Goal: Information Seeking & Learning: Learn about a topic

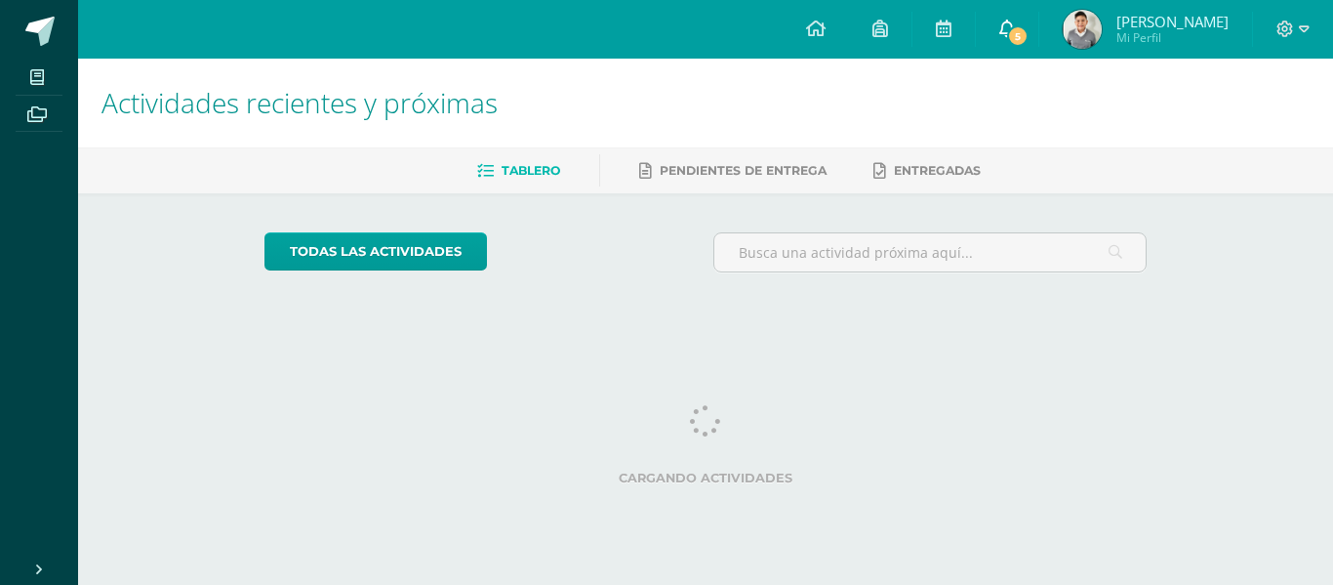
click at [1015, 26] on icon at bounding box center [1007, 29] width 16 height 18
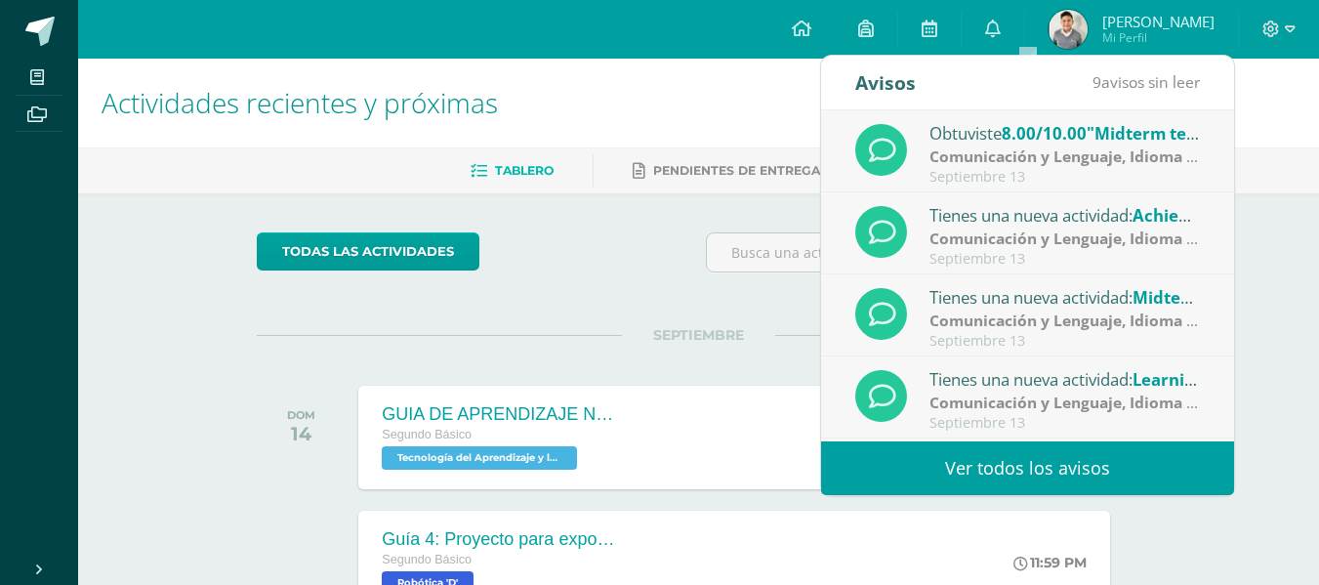
click at [1023, 468] on link "Ver todos los avisos" at bounding box center [1027, 468] width 413 height 54
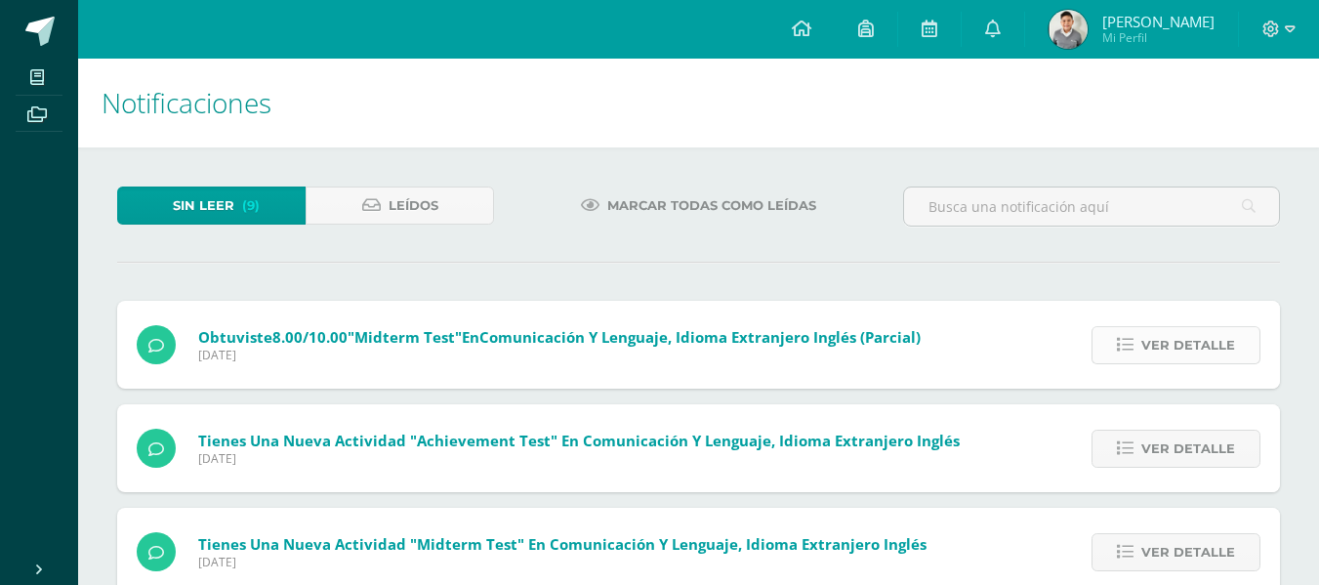
click at [1148, 332] on span "Ver detalle" at bounding box center [1188, 345] width 94 height 36
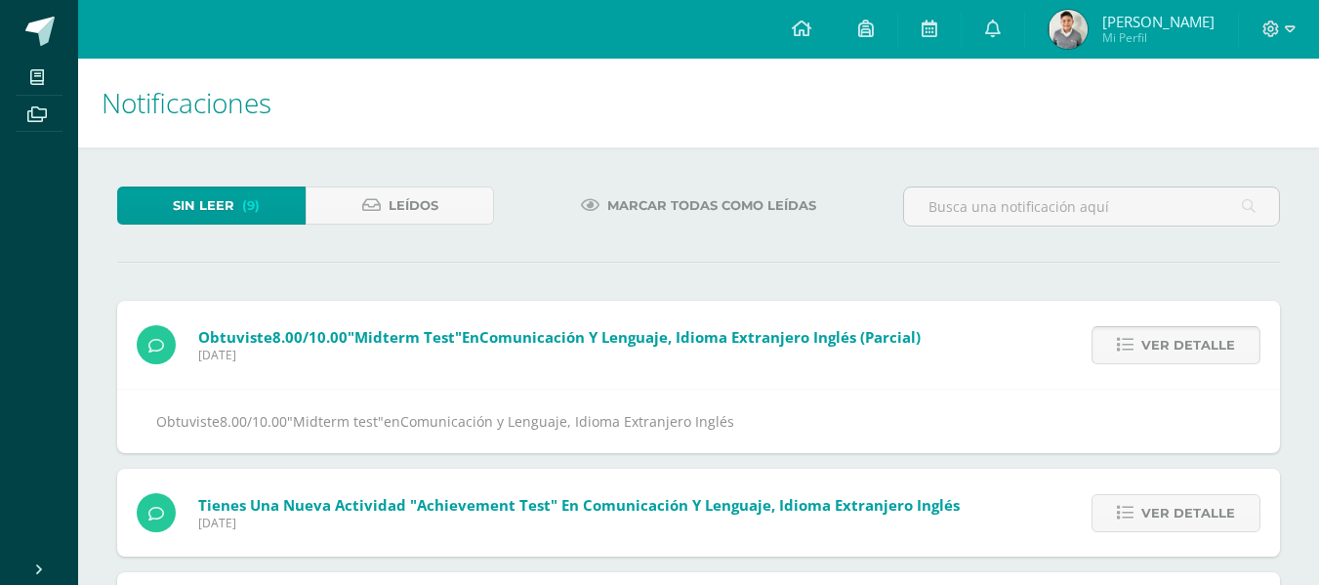
click at [1148, 342] on span "Ver detalle" at bounding box center [1188, 345] width 94 height 36
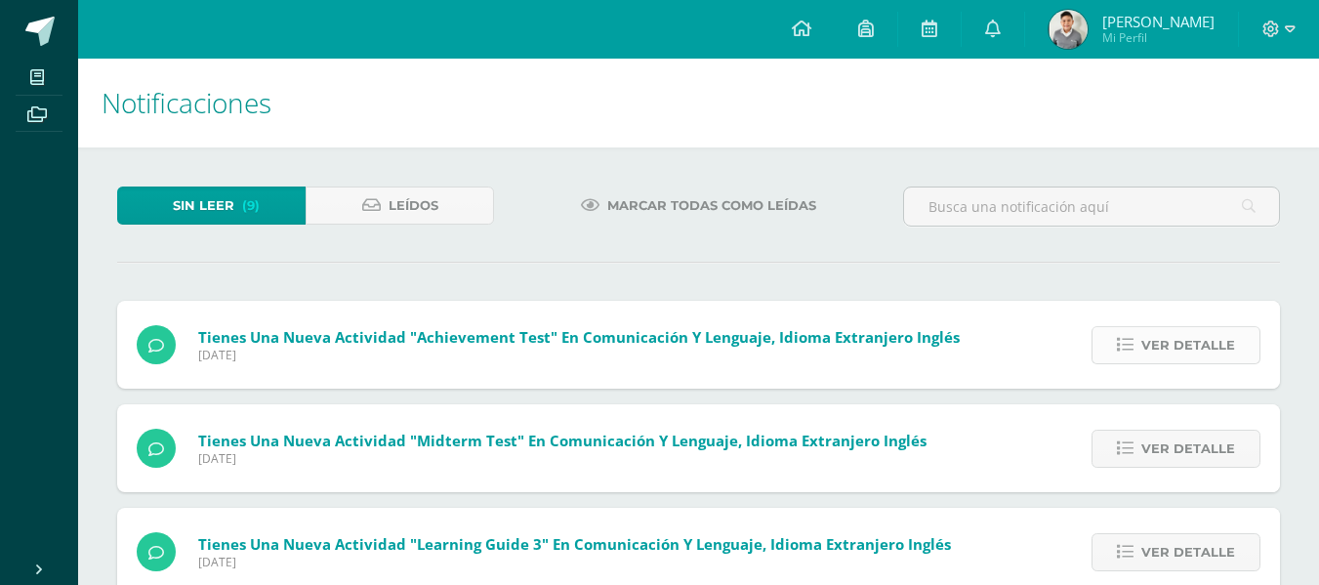
drag, startPoint x: 1151, startPoint y: 340, endPoint x: 1166, endPoint y: 334, distance: 16.7
click at [1152, 339] on span "Ver detalle" at bounding box center [1188, 345] width 94 height 36
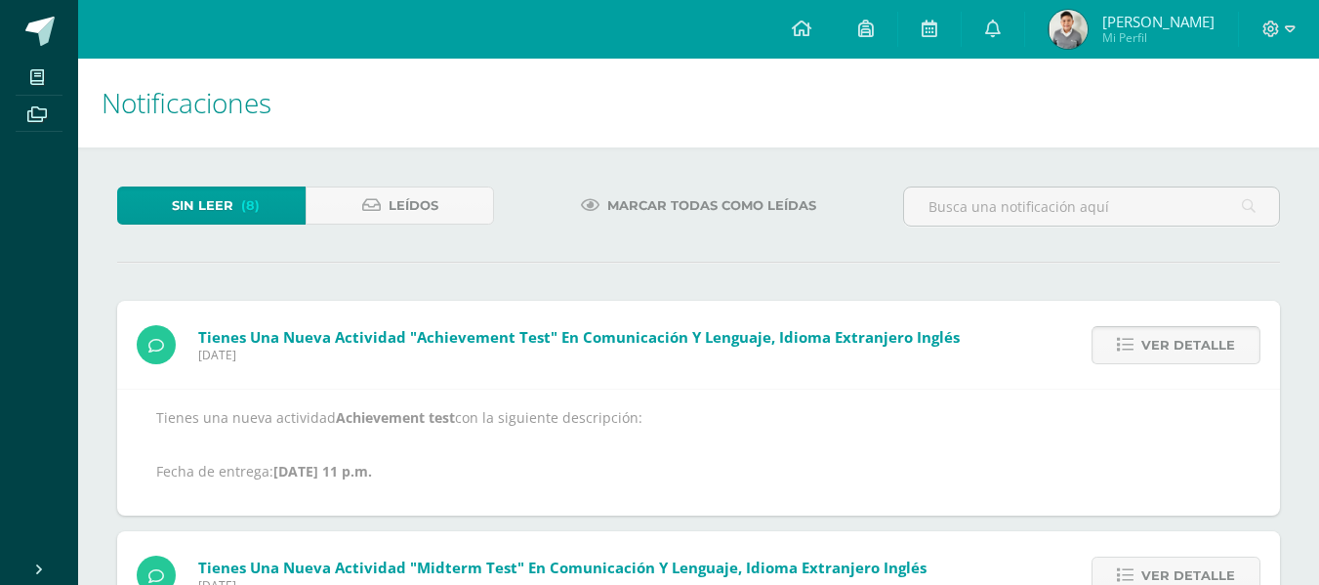
click at [1166, 334] on span "Ver detalle" at bounding box center [1188, 345] width 94 height 36
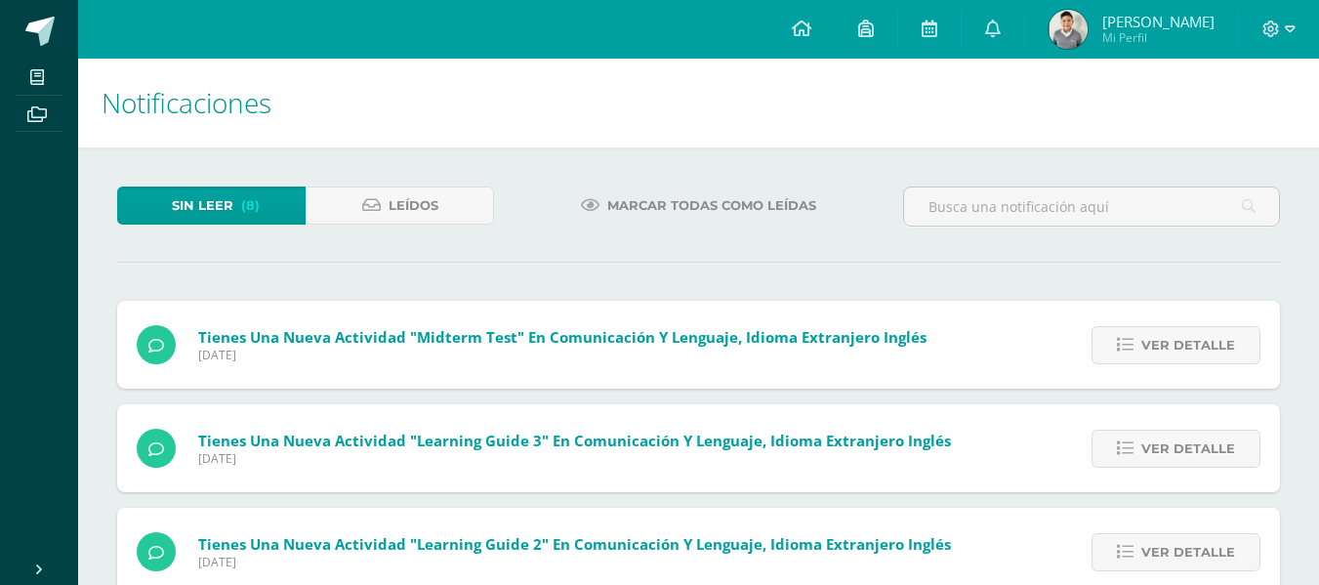
click at [1166, 334] on span "Ver detalle" at bounding box center [1188, 345] width 94 height 36
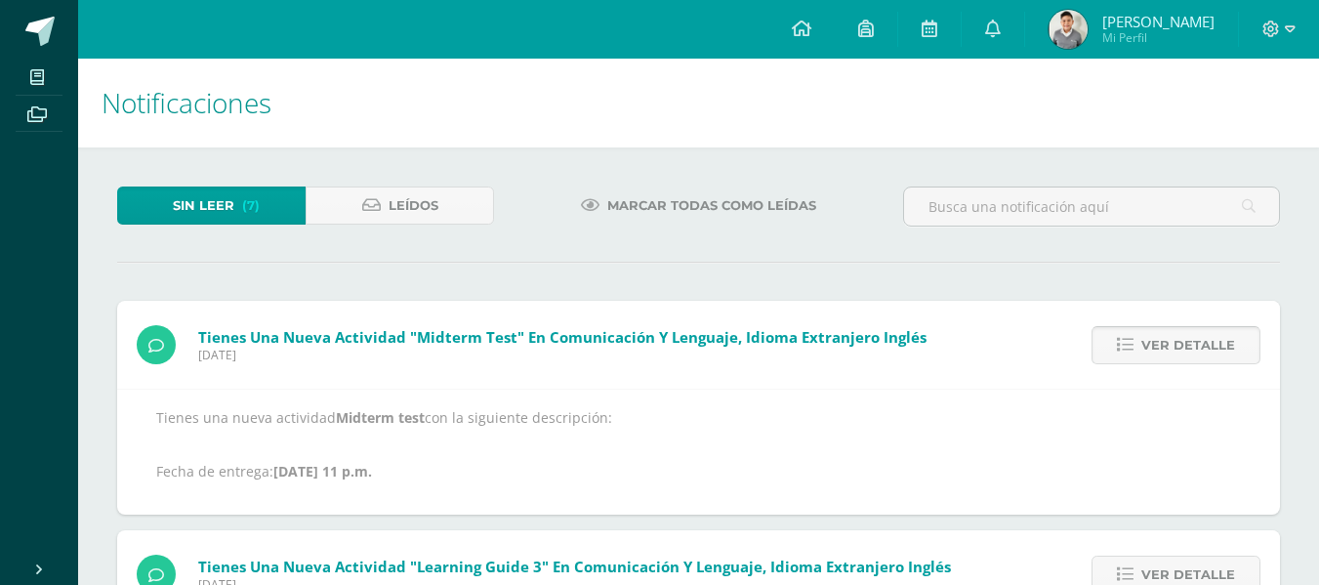
click at [1166, 334] on span "Ver detalle" at bounding box center [1188, 345] width 94 height 36
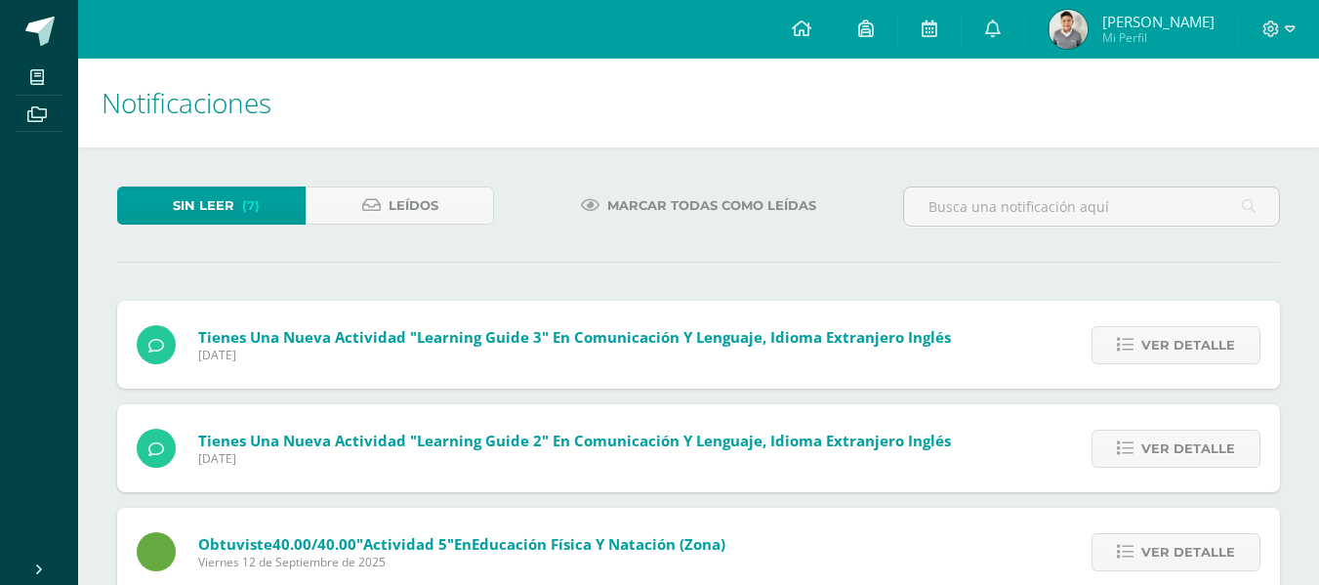
click at [1166, 334] on span "Ver detalle" at bounding box center [1188, 345] width 94 height 36
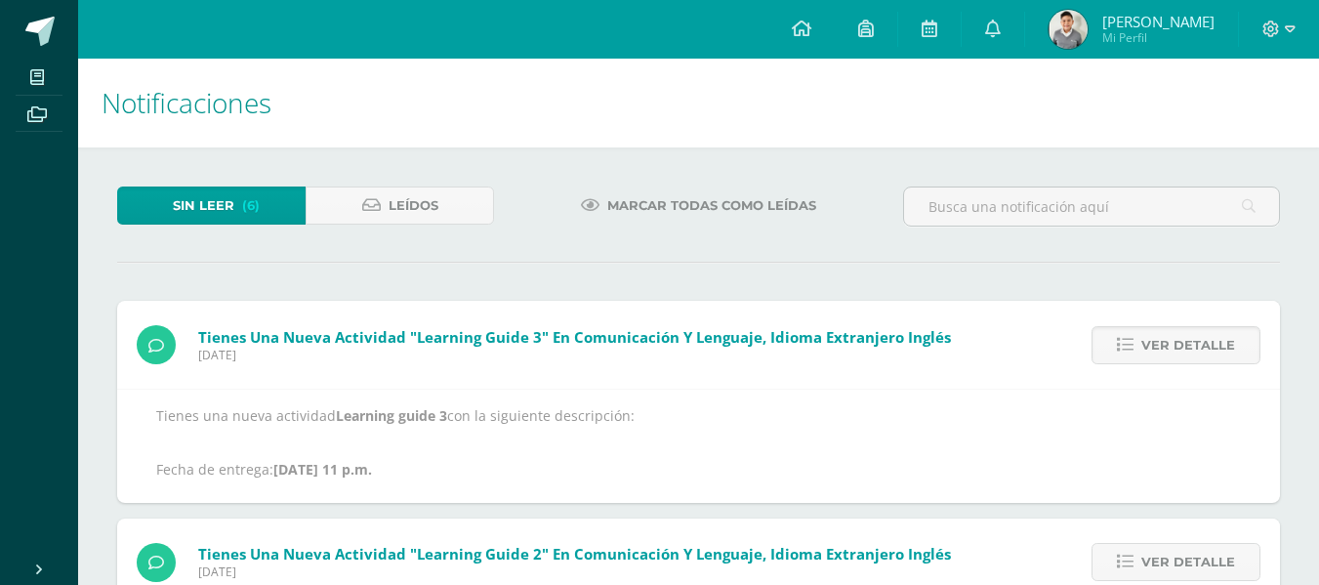
click at [1166, 334] on span "Ver detalle" at bounding box center [1188, 345] width 94 height 36
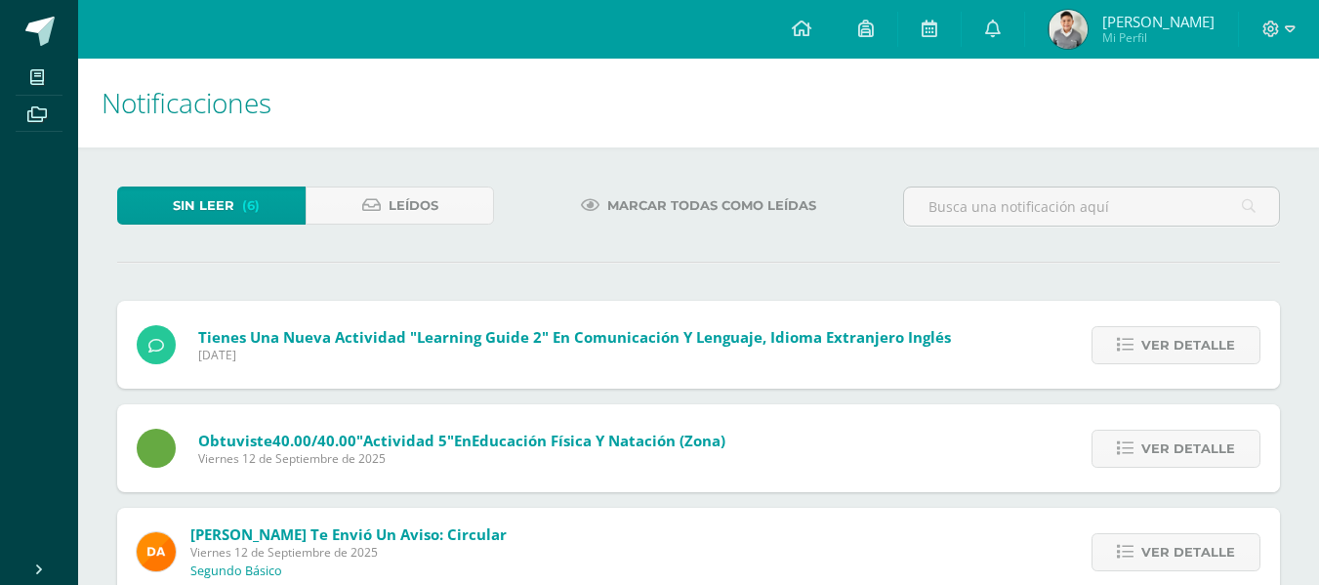
click at [1170, 335] on span "Ver detalle" at bounding box center [1188, 345] width 94 height 36
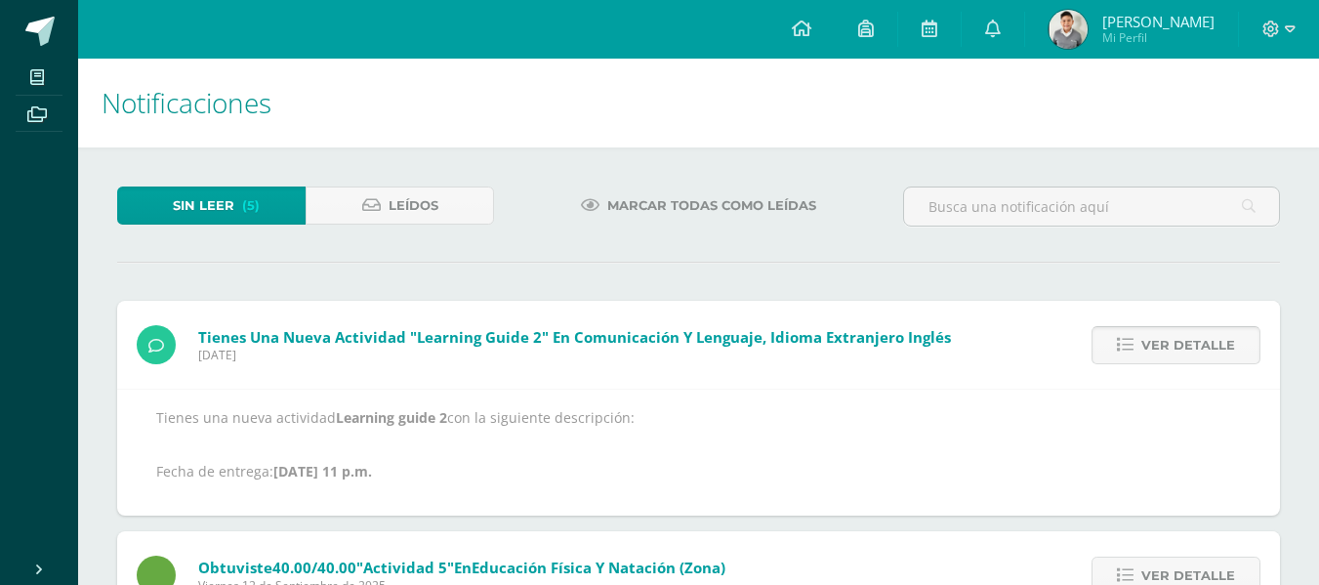
click at [1171, 339] on span "Ver detalle" at bounding box center [1188, 345] width 94 height 36
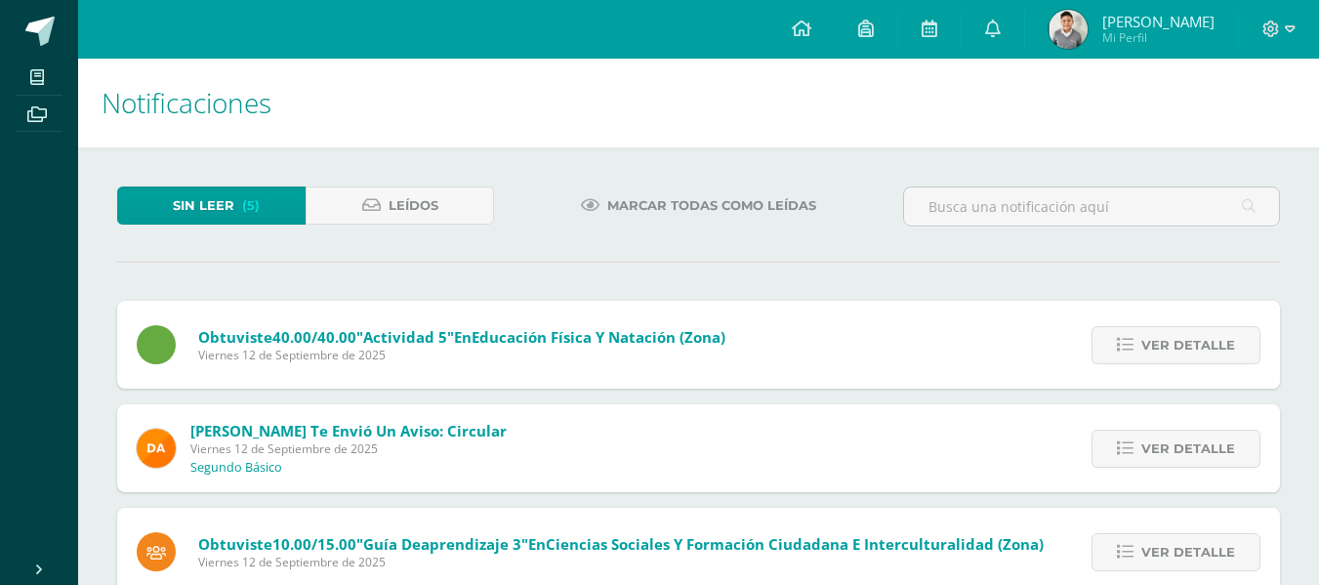
click at [1171, 339] on span "Ver detalle" at bounding box center [1188, 345] width 94 height 36
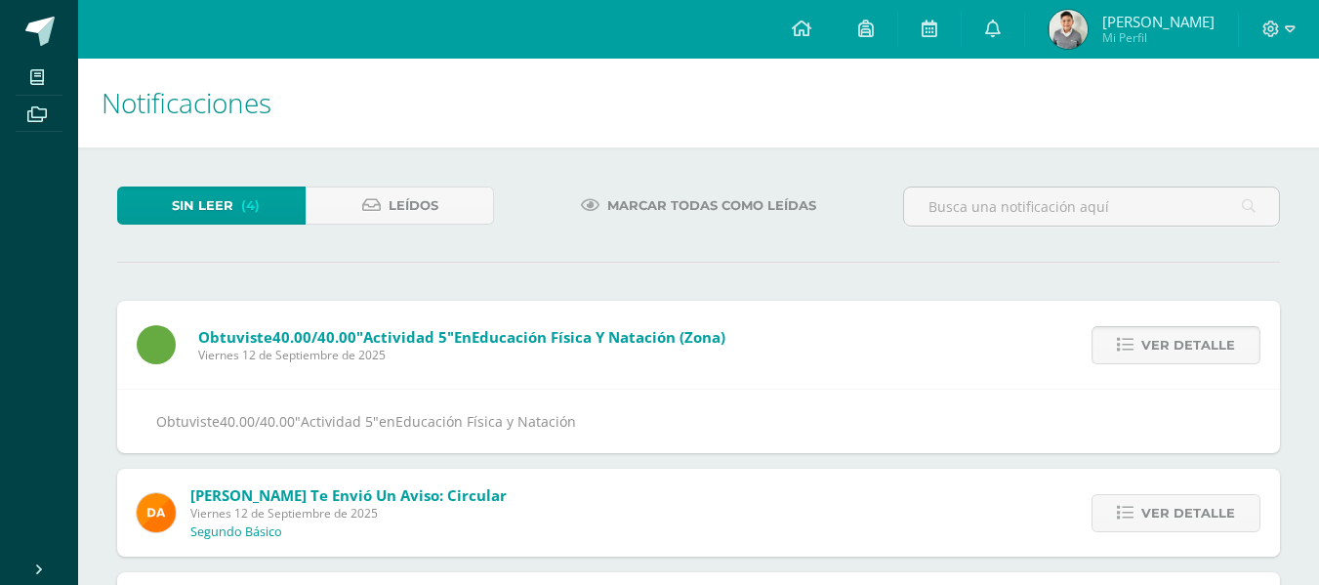
click at [1173, 339] on span "Ver detalle" at bounding box center [1188, 345] width 94 height 36
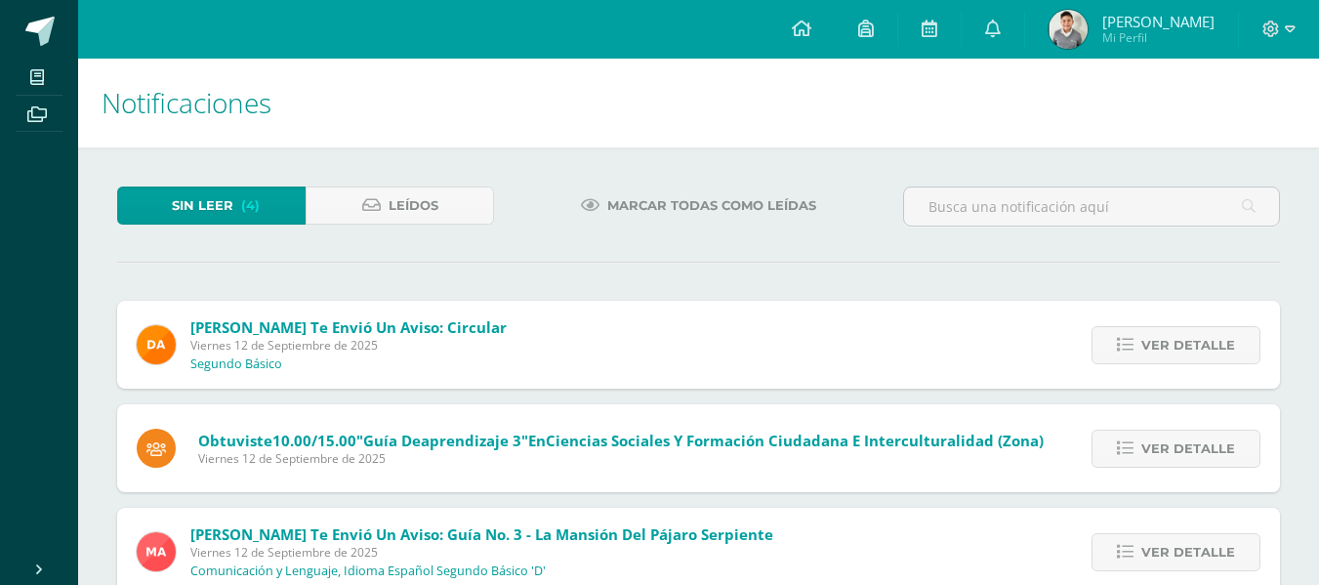
click at [1173, 339] on span "Ver detalle" at bounding box center [1188, 345] width 94 height 36
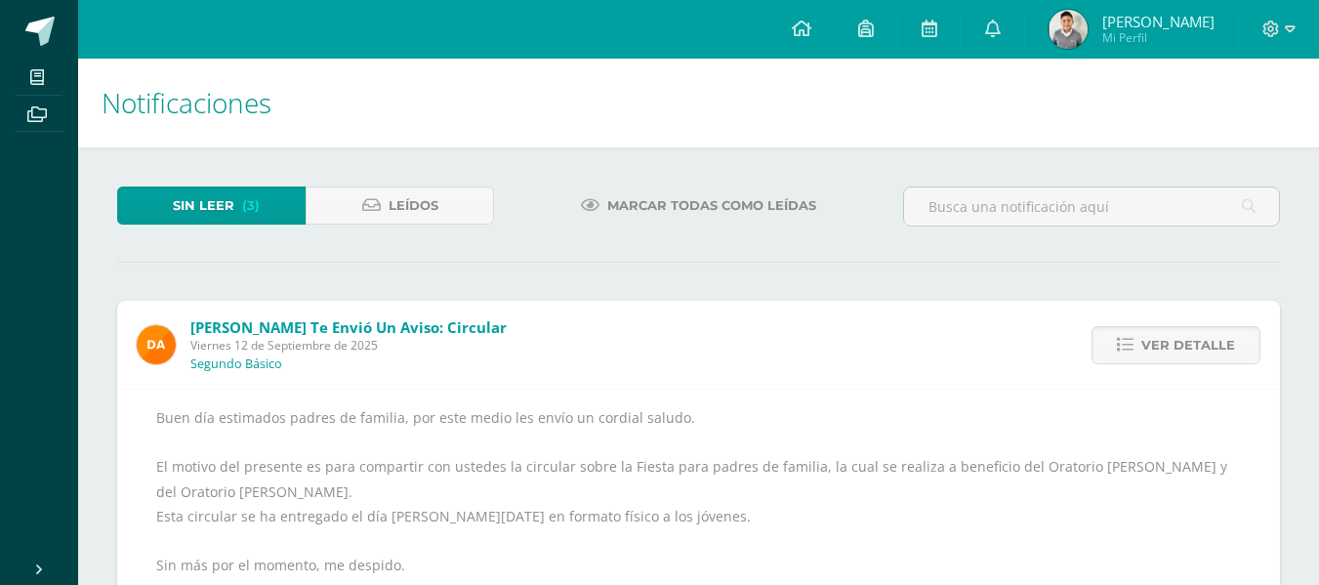
click at [1173, 339] on span "Ver detalle" at bounding box center [1188, 345] width 94 height 36
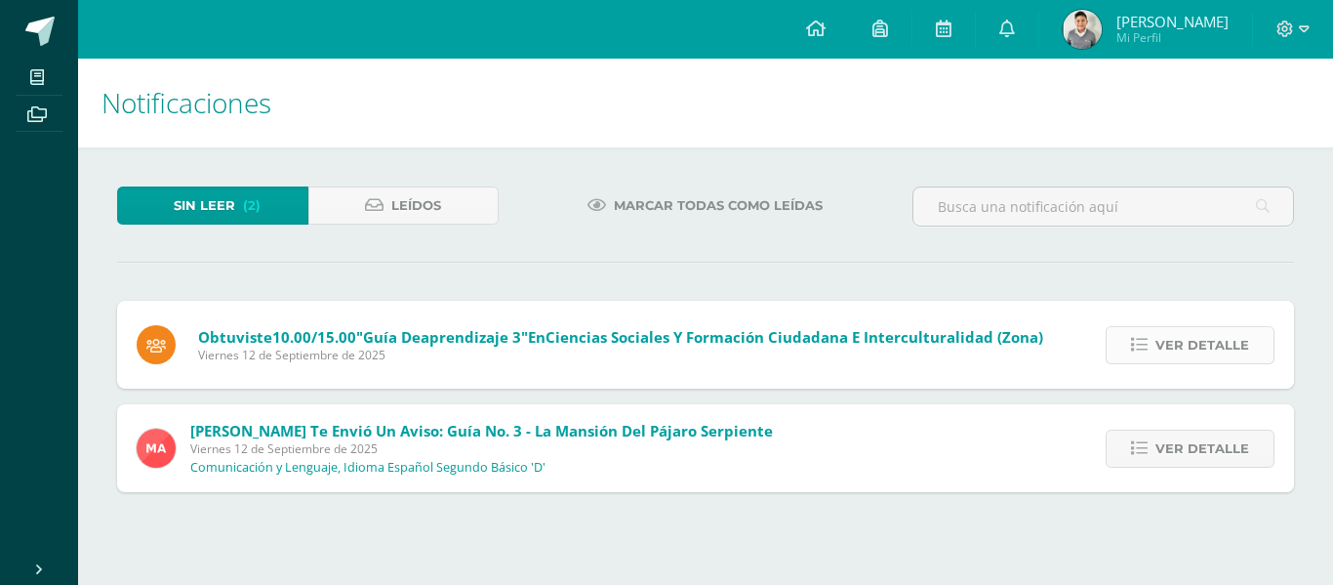
click at [1174, 339] on span "Ver detalle" at bounding box center [1203, 345] width 94 height 36
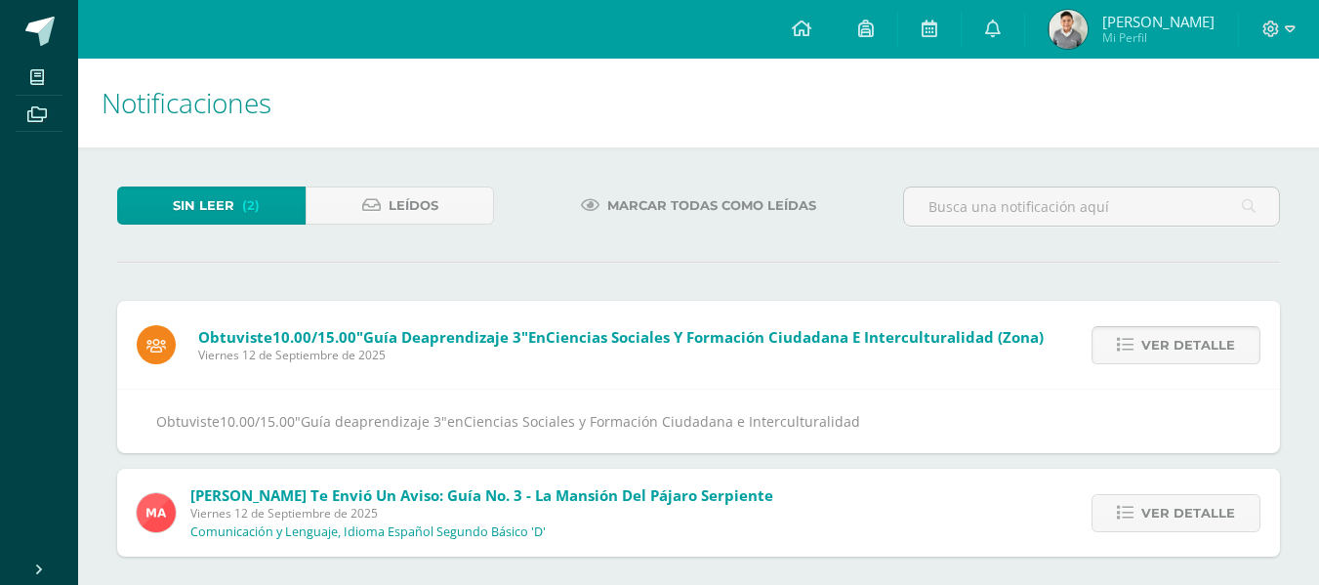
click at [1174, 339] on span "Ver detalle" at bounding box center [1188, 345] width 94 height 36
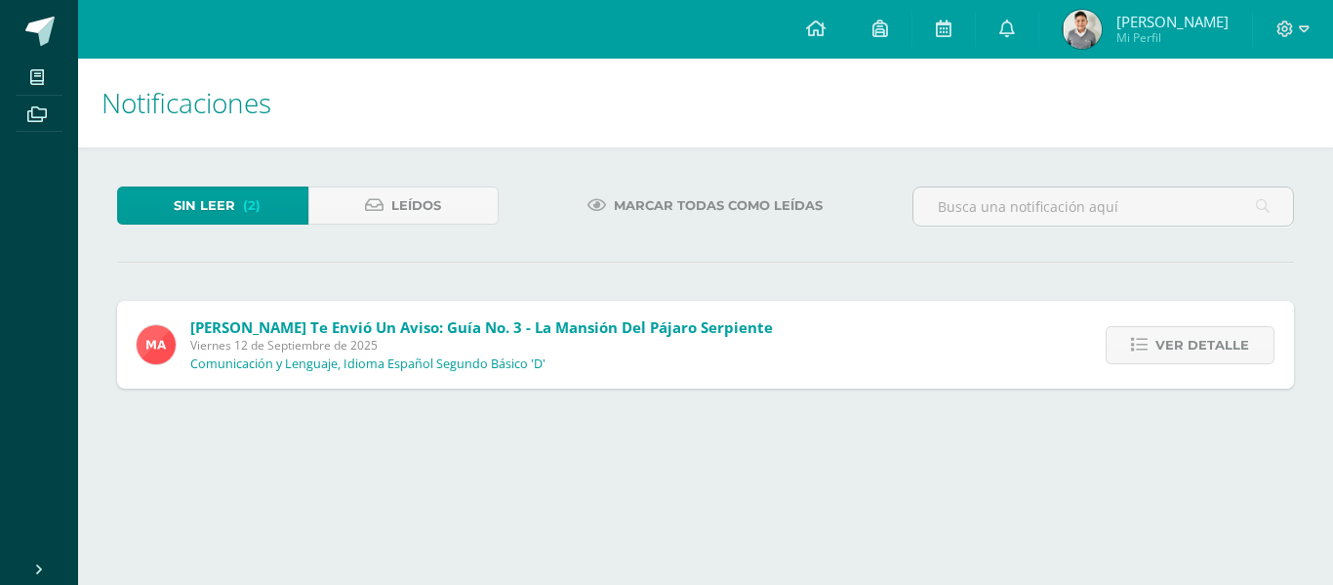
click at [1174, 339] on span "Ver detalle" at bounding box center [1203, 345] width 94 height 36
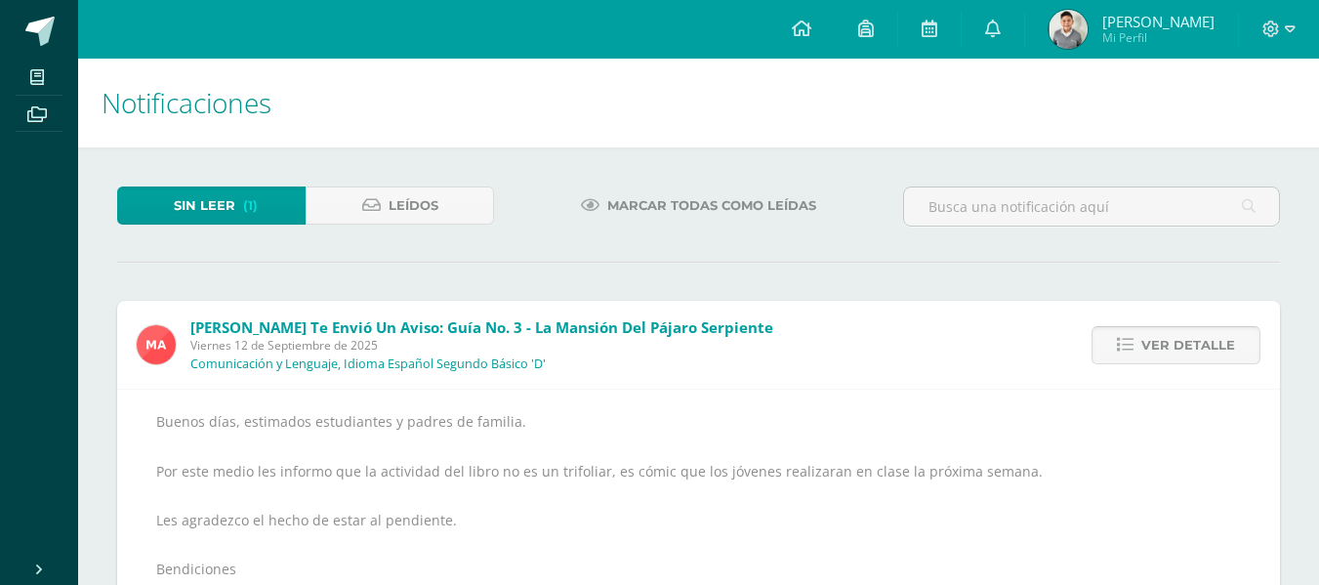
click at [1174, 339] on span "Ver detalle" at bounding box center [1188, 345] width 94 height 36
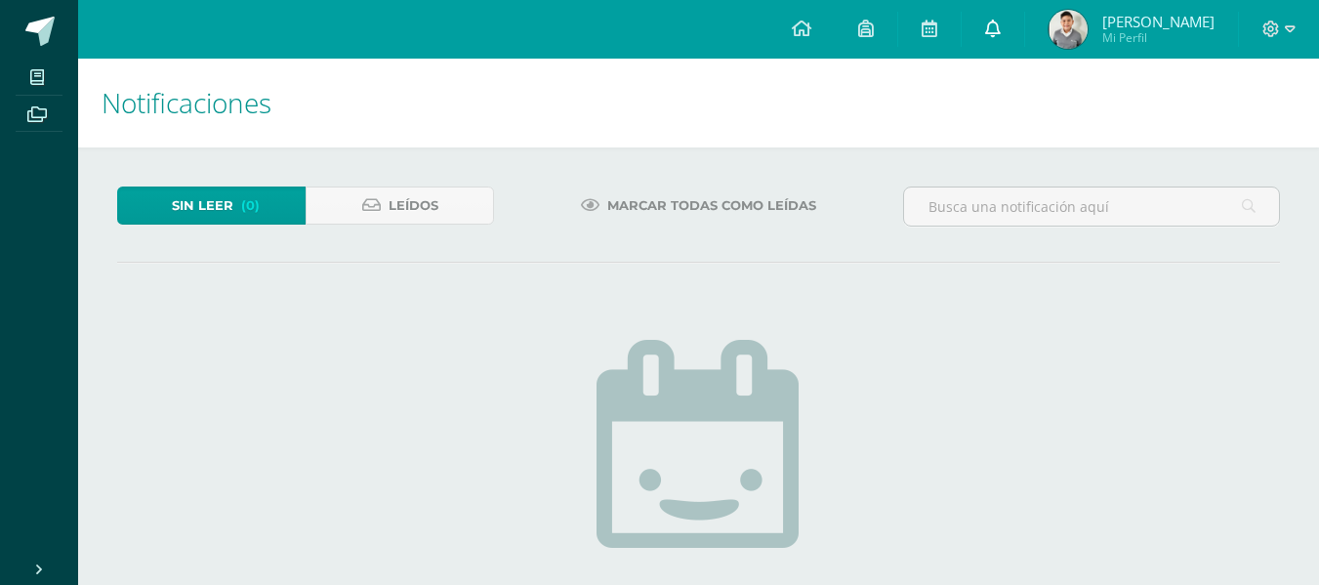
click at [1024, 29] on link at bounding box center [992, 29] width 62 height 59
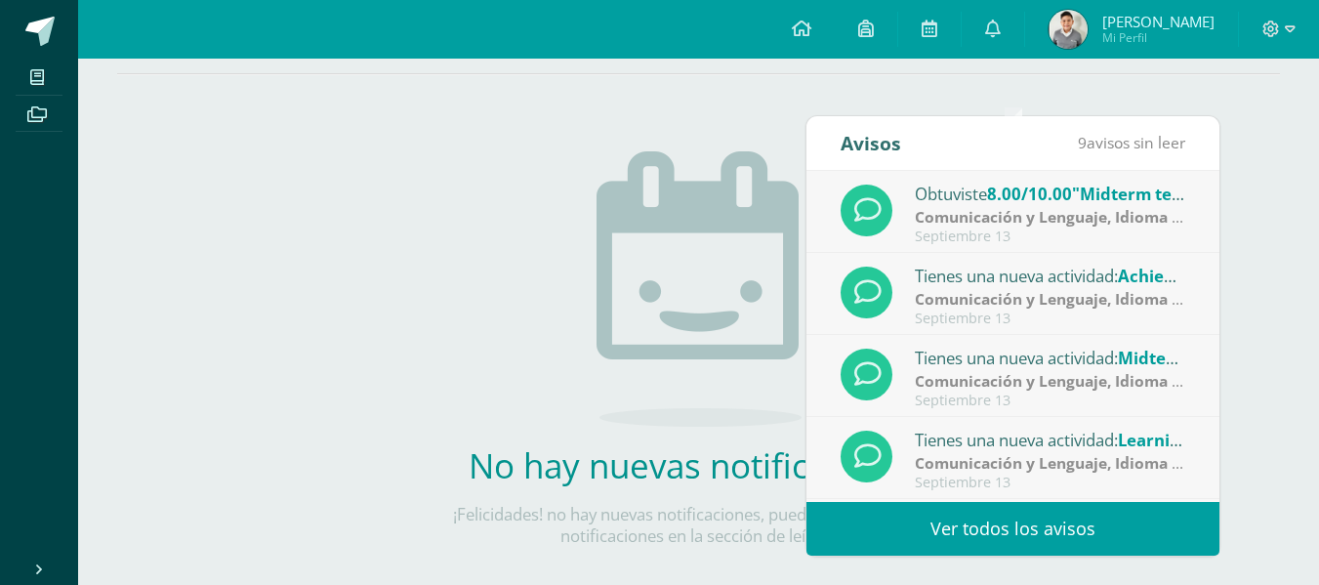
scroll to position [252, 0]
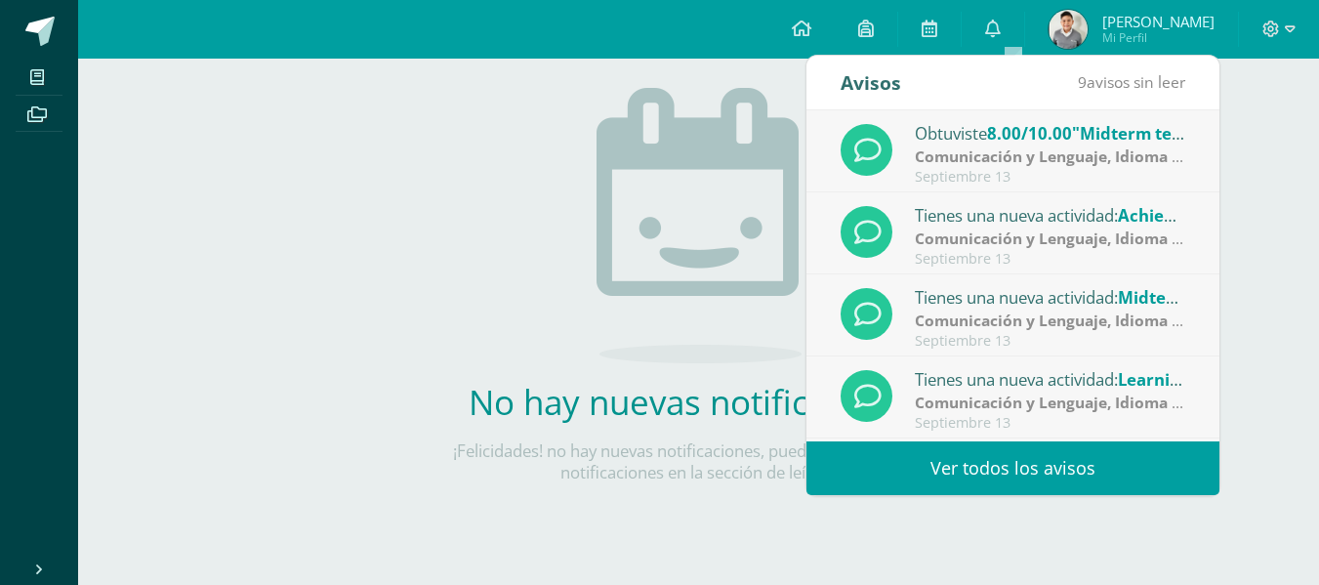
click at [1003, 444] on link "Ver todos los avisos" at bounding box center [1012, 468] width 413 height 54
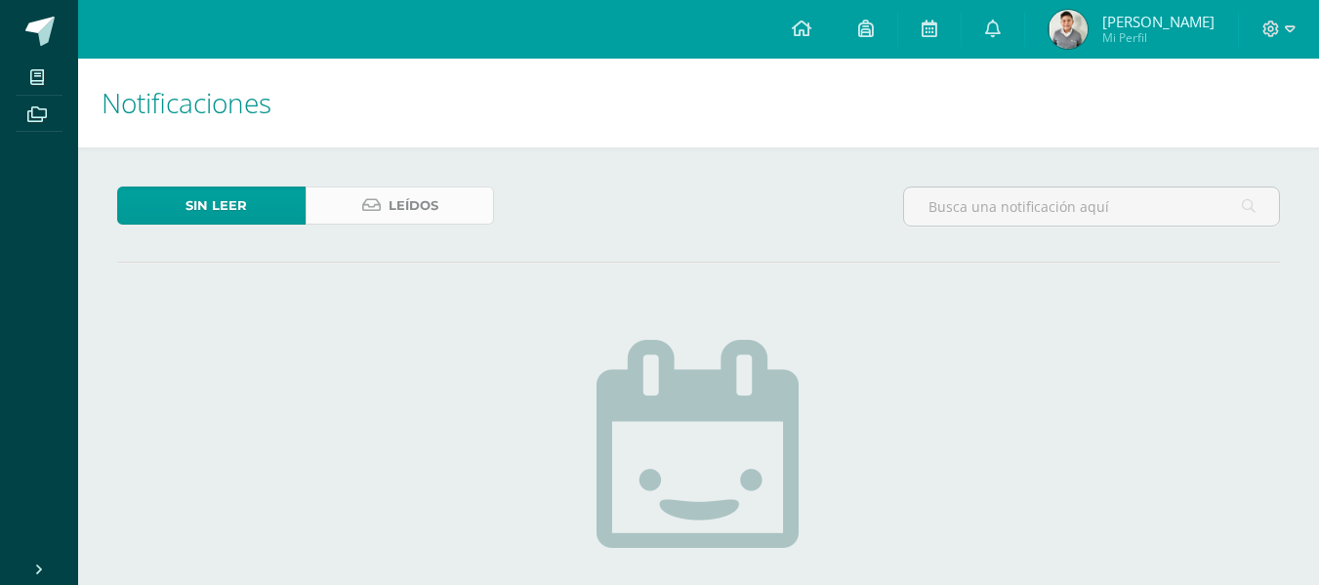
click at [410, 205] on span "Leídos" at bounding box center [413, 205] width 50 height 36
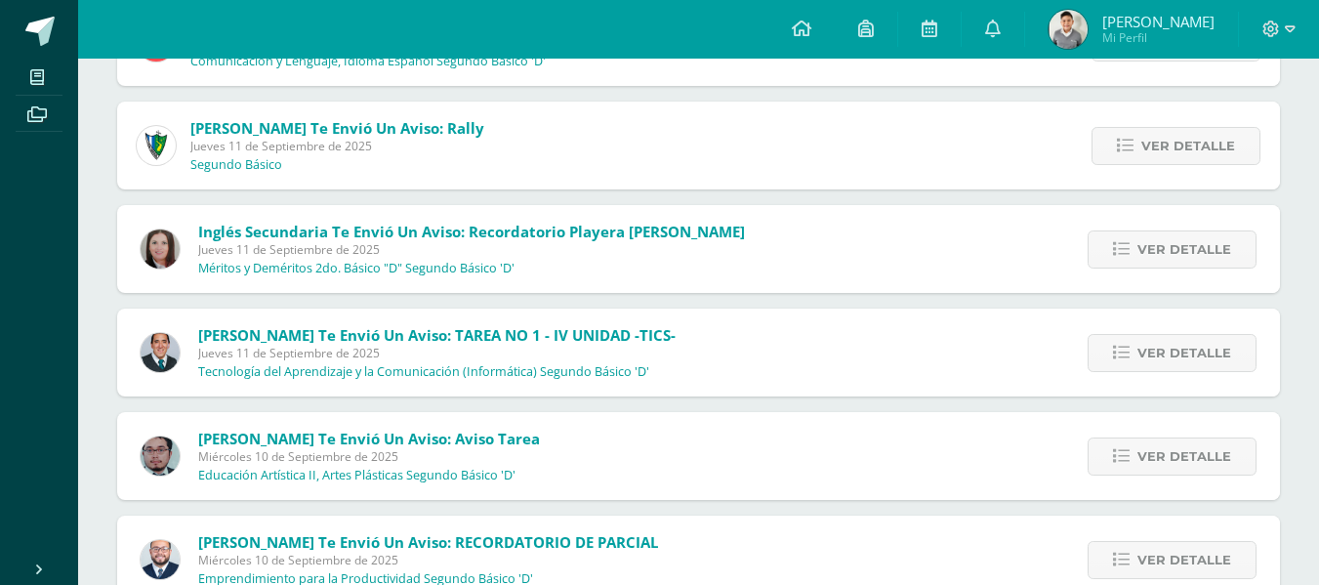
scroll to position [1132, 0]
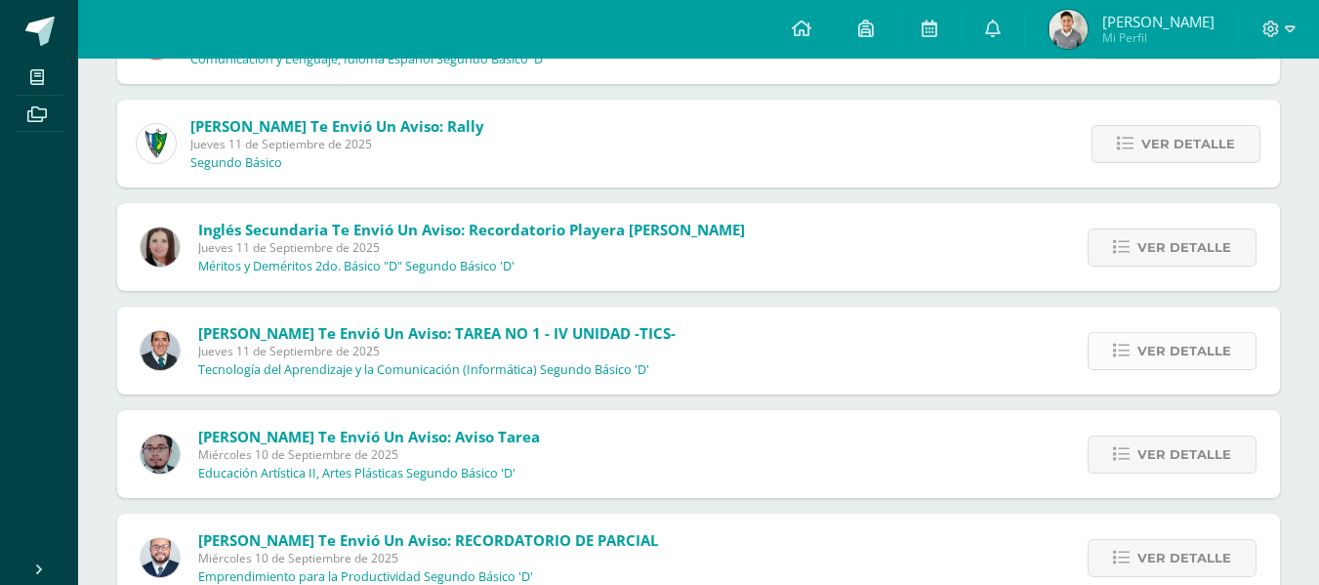
click at [1144, 357] on span "Ver detalle" at bounding box center [1184, 351] width 94 height 36
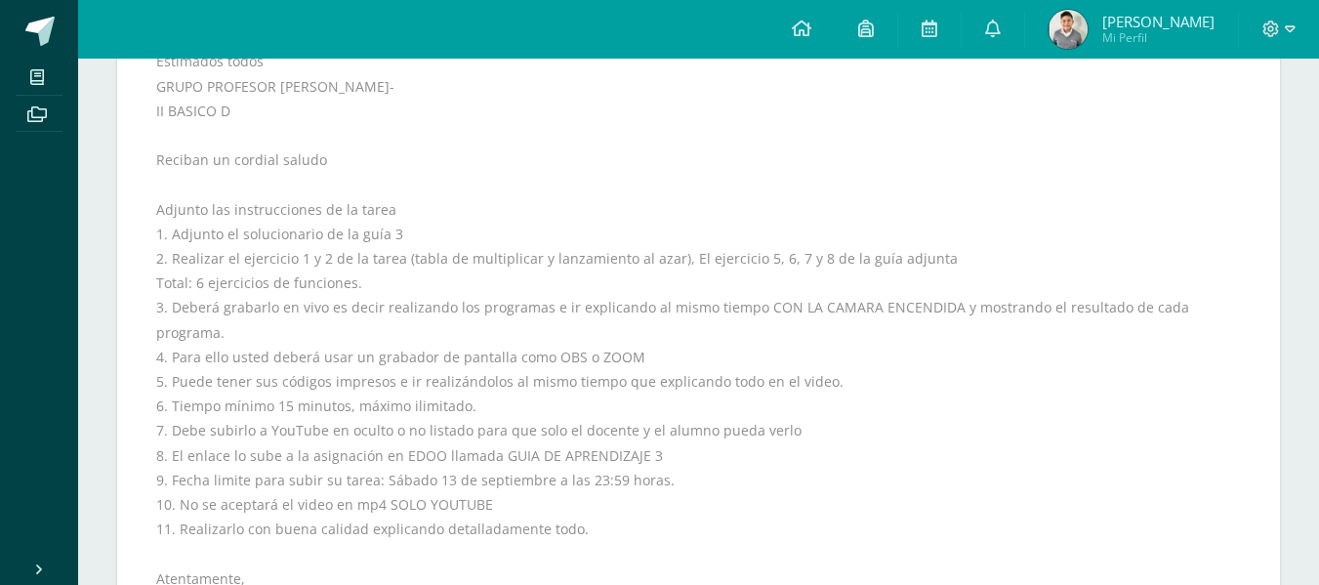
scroll to position [1620, 0]
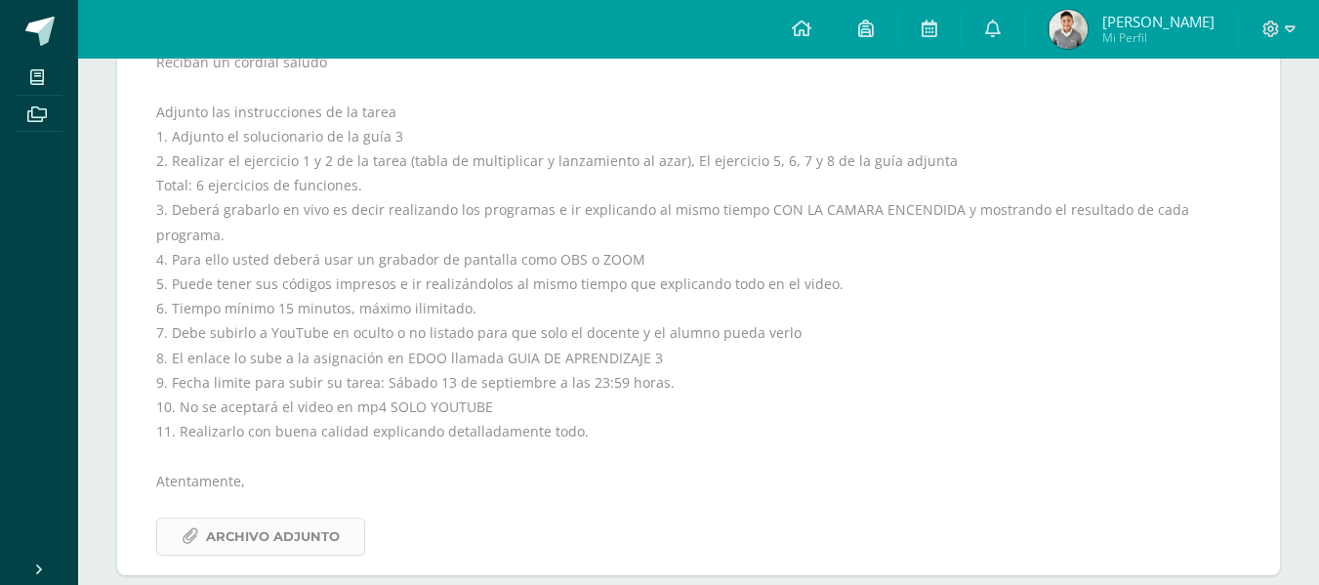
click at [258, 518] on span "Archivo Adjunto" at bounding box center [273, 536] width 134 height 36
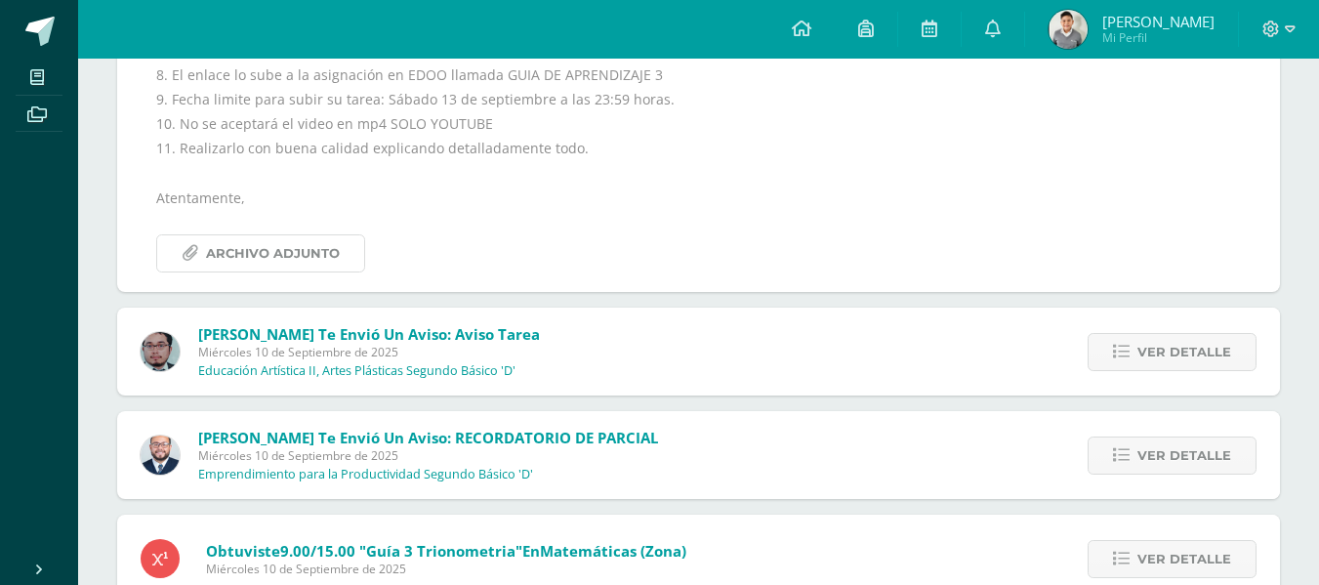
scroll to position [1913, 0]
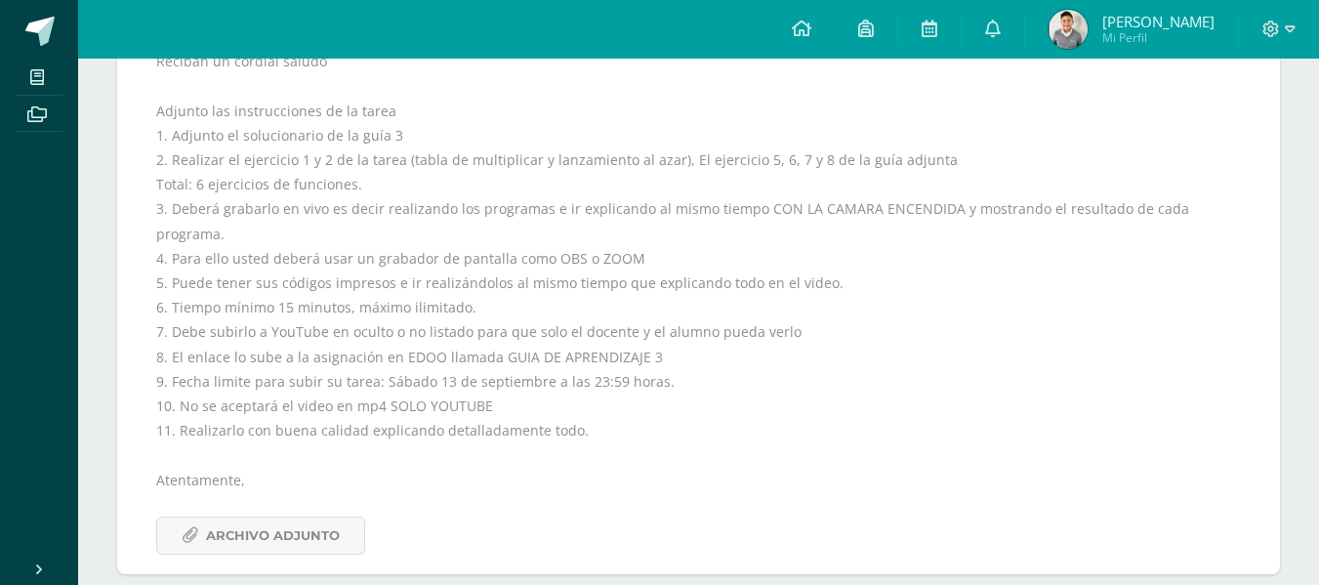
scroll to position [1620, 0]
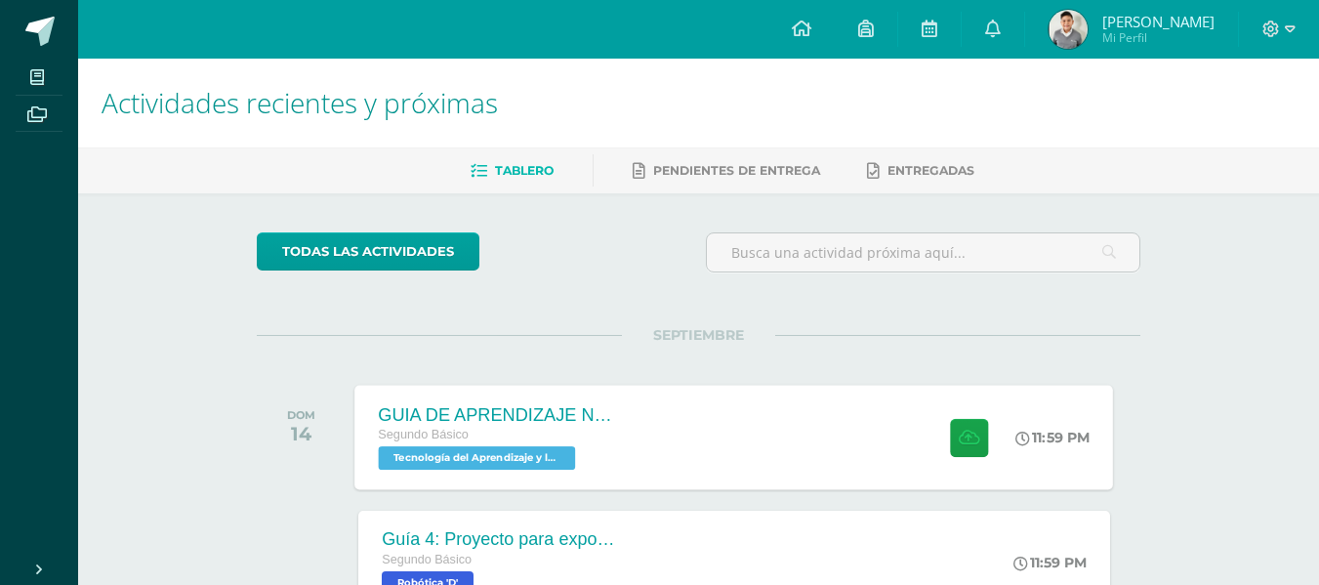
scroll to position [98, 0]
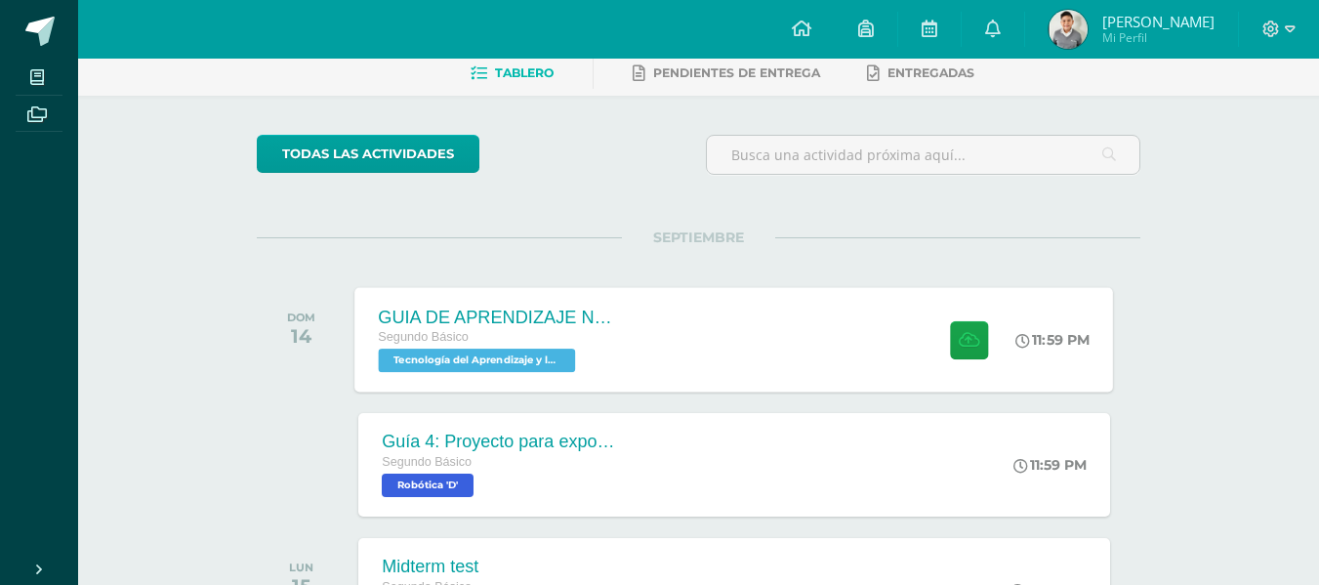
click at [658, 317] on div "GUIA DE APRENDIZAJE NO 3 Segundo Básico Tecnología del Aprendizaje y la Comunic…" at bounding box center [734, 339] width 758 height 104
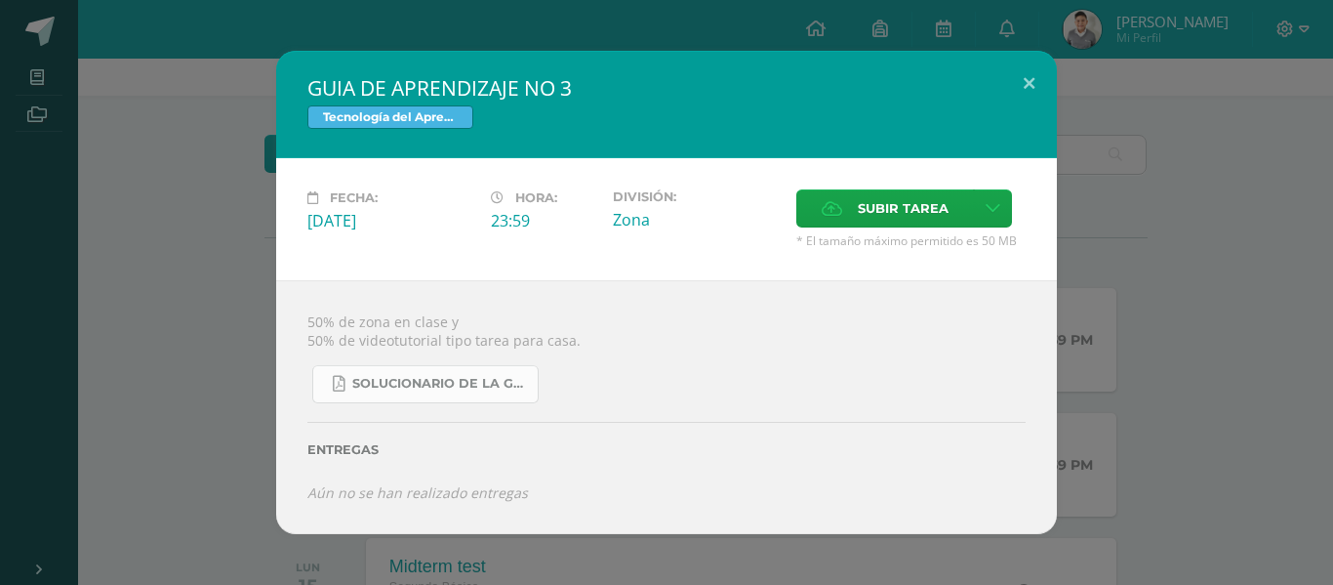
click at [464, 372] on link "SOLUCIONARIO DE LA GUIA 3 FUNCIONES..pdf" at bounding box center [425, 384] width 226 height 38
click at [1029, 87] on button at bounding box center [1029, 84] width 56 height 66
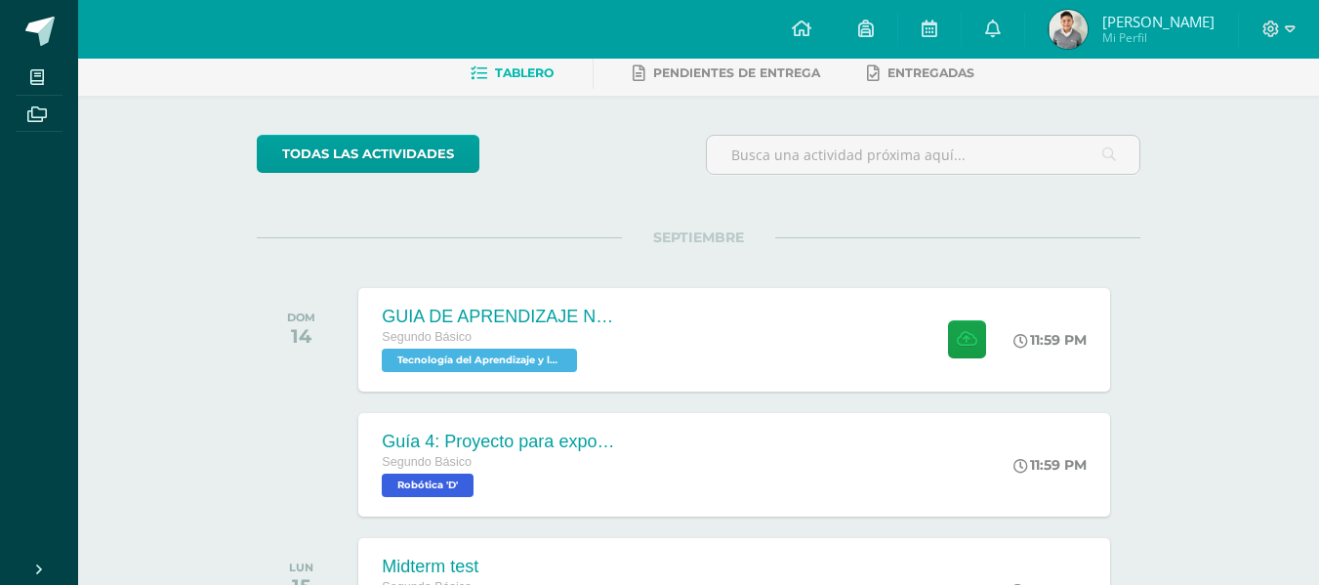
drag, startPoint x: 1026, startPoint y: 35, endPoint x: 1031, endPoint y: 44, distance: 10.0
click at [1024, 35] on link at bounding box center [992, 29] width 62 height 59
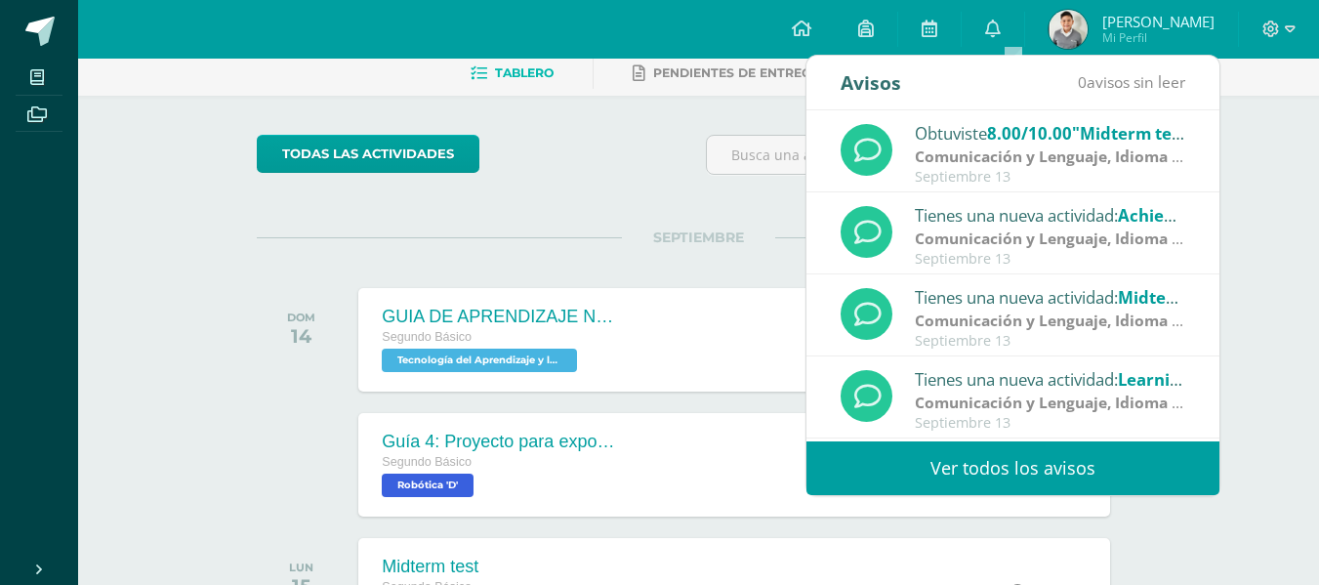
click at [979, 484] on link "Ver todos los avisos" at bounding box center [1012, 468] width 413 height 54
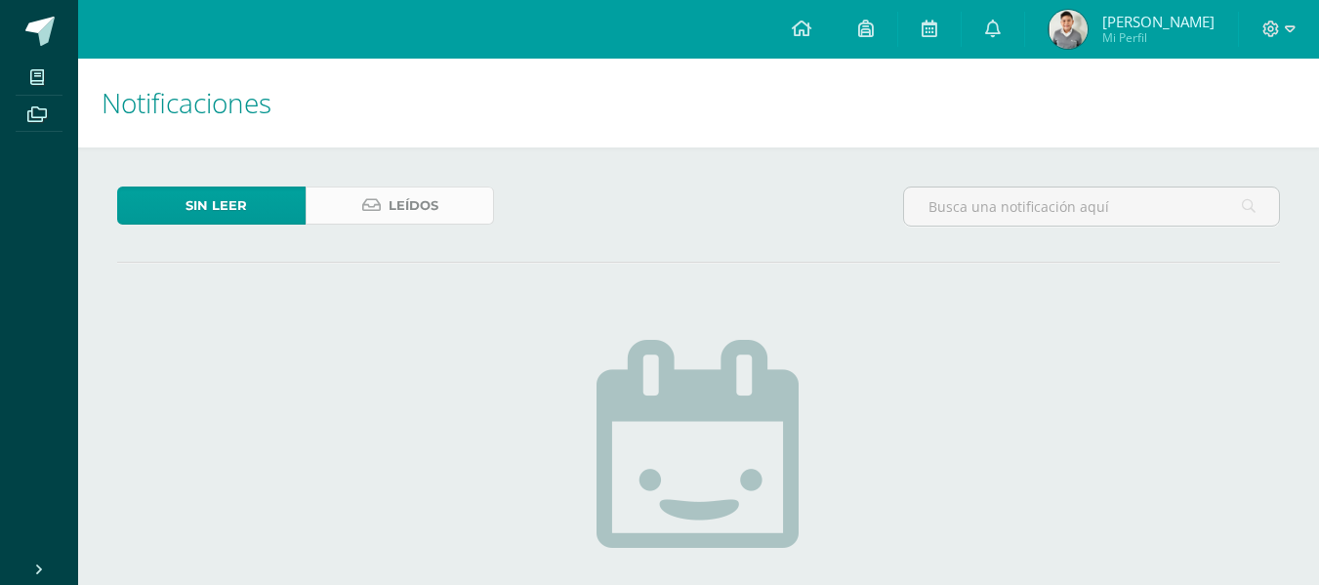
click at [377, 197] on icon at bounding box center [371, 205] width 19 height 17
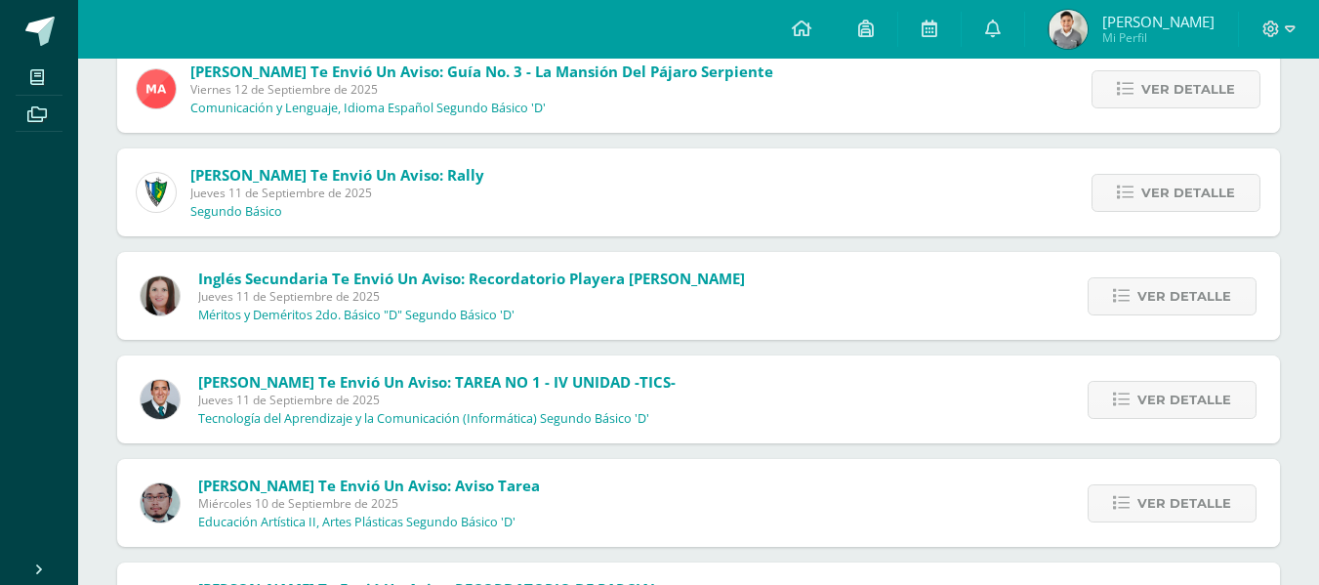
scroll to position [1132, 0]
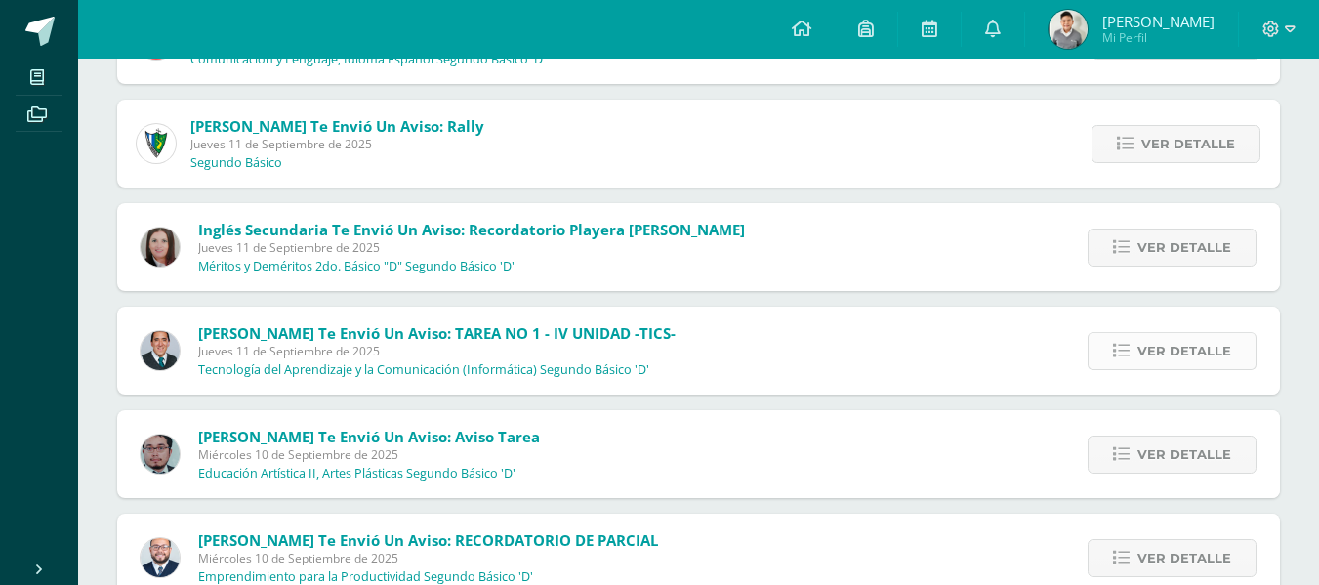
click at [1142, 346] on span "Ver detalle" at bounding box center [1184, 351] width 94 height 36
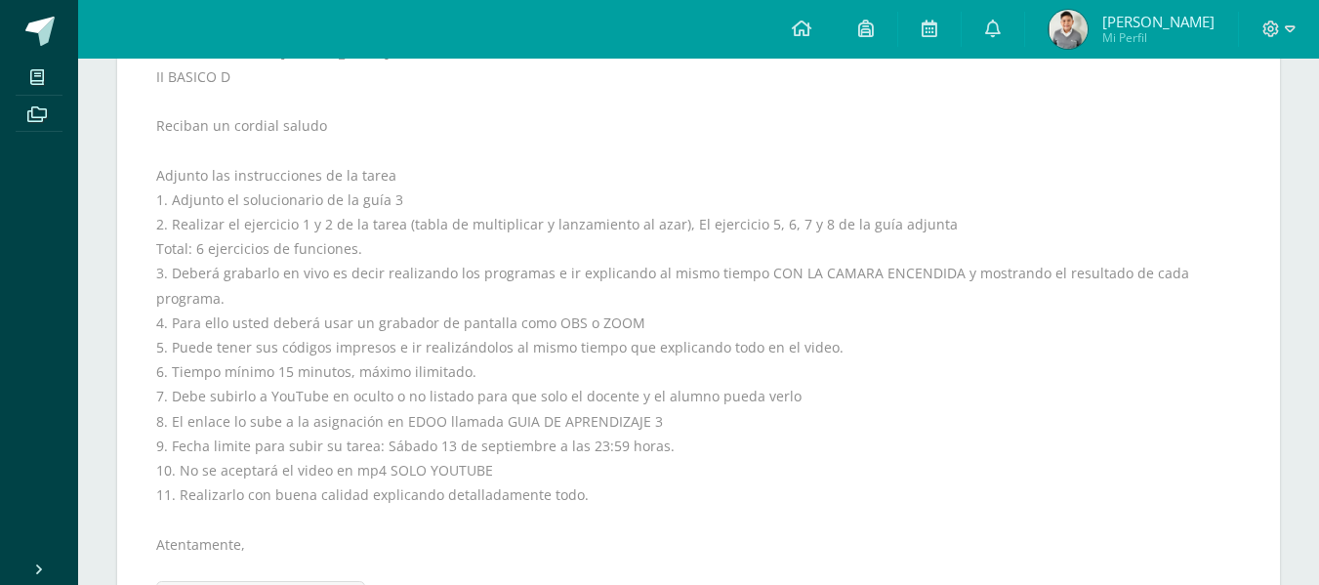
scroll to position [1523, 0]
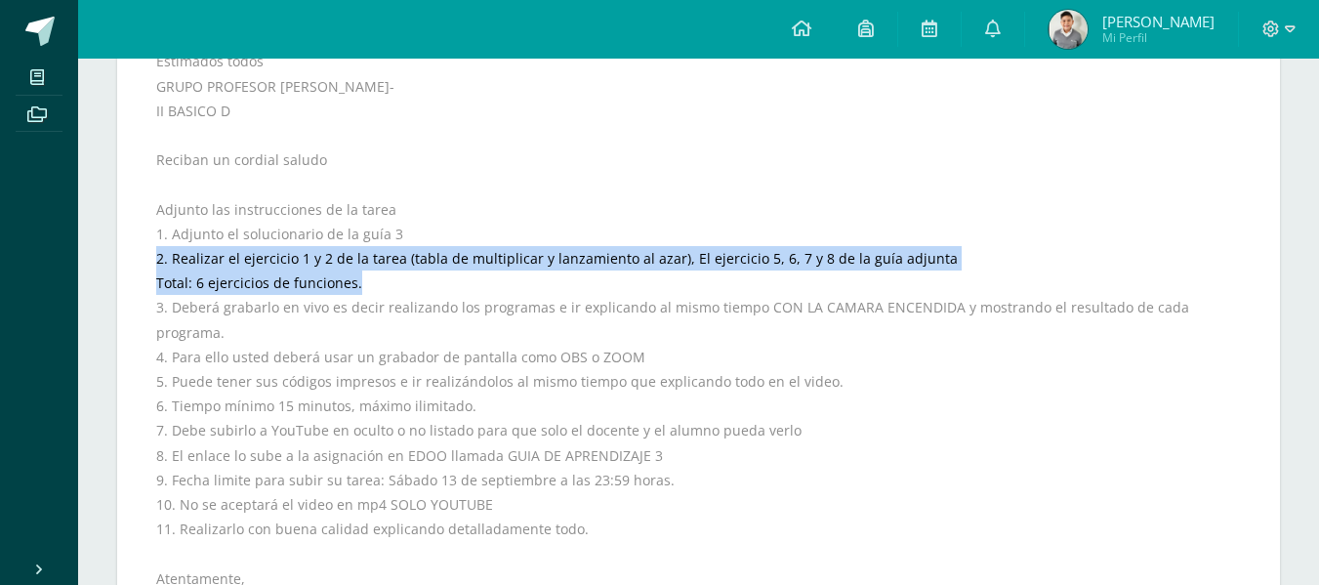
drag, startPoint x: 160, startPoint y: 263, endPoint x: 382, endPoint y: 283, distance: 222.5
click at [382, 283] on div "Buenas tardes Estimados todos GRUPO PROFESOR AQUINO- II BASICO D Reciban un cor…" at bounding box center [698, 338] width 1084 height 629
